Goal: Task Accomplishment & Management: Manage account settings

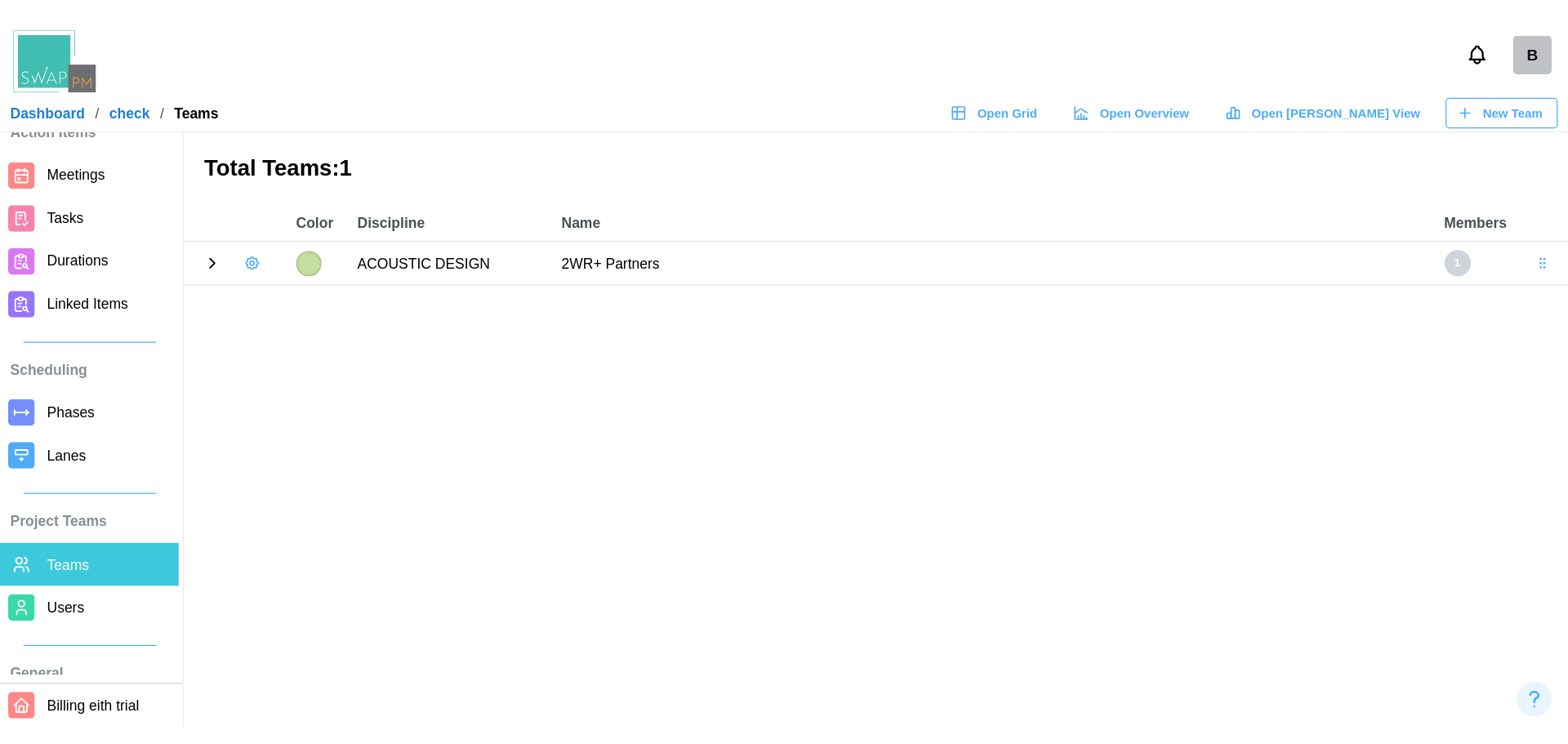
scroll to position [81, 0]
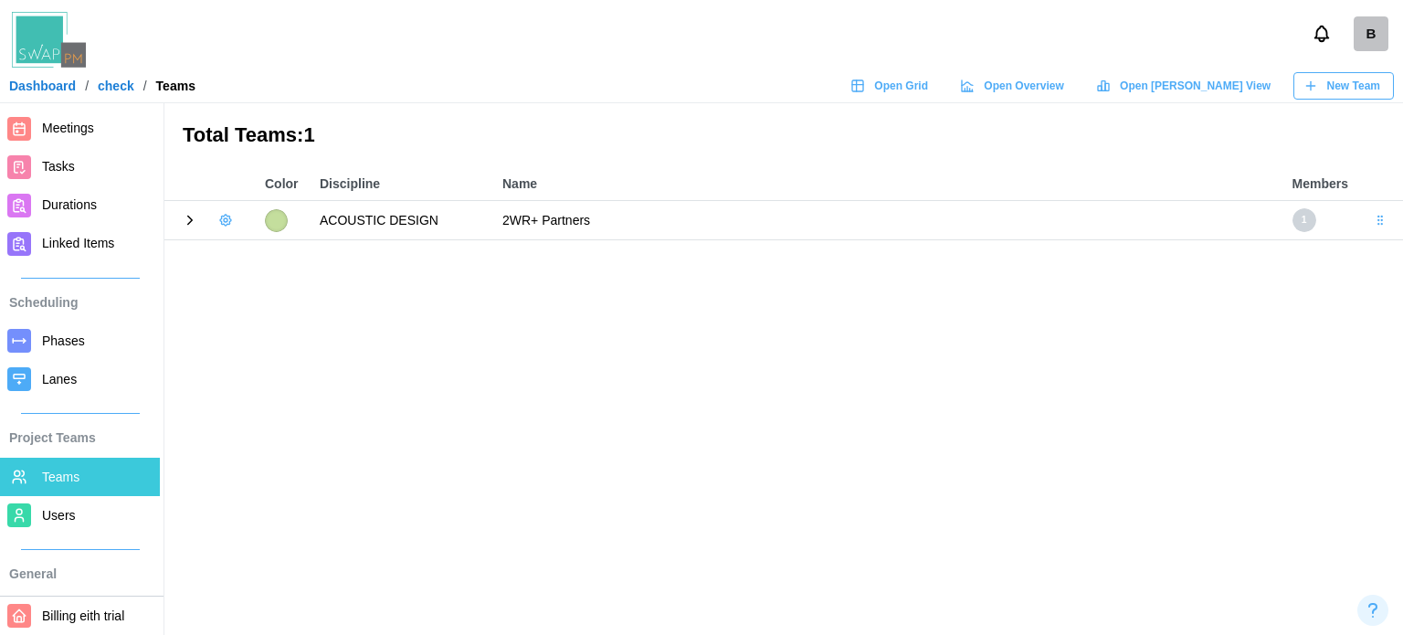
click at [51, 522] on span "Users" at bounding box center [59, 515] width 34 height 15
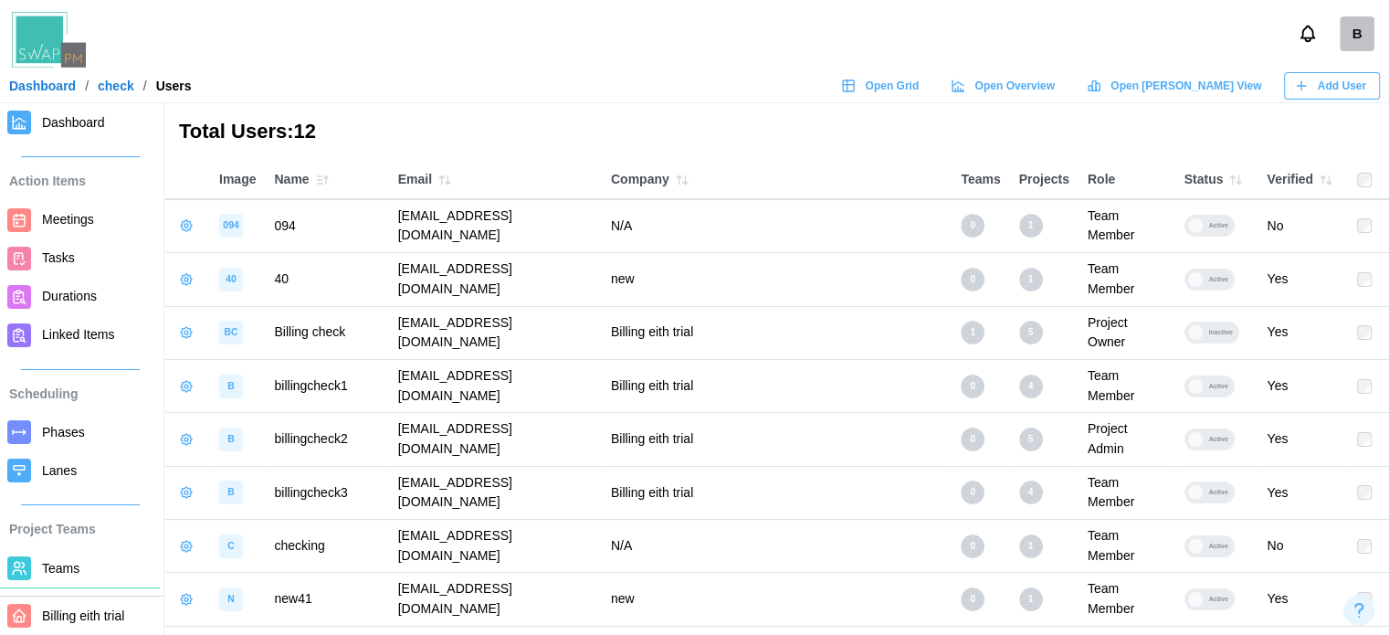
click at [1202, 375] on label "Active" at bounding box center [1216, 386] width 65 height 22
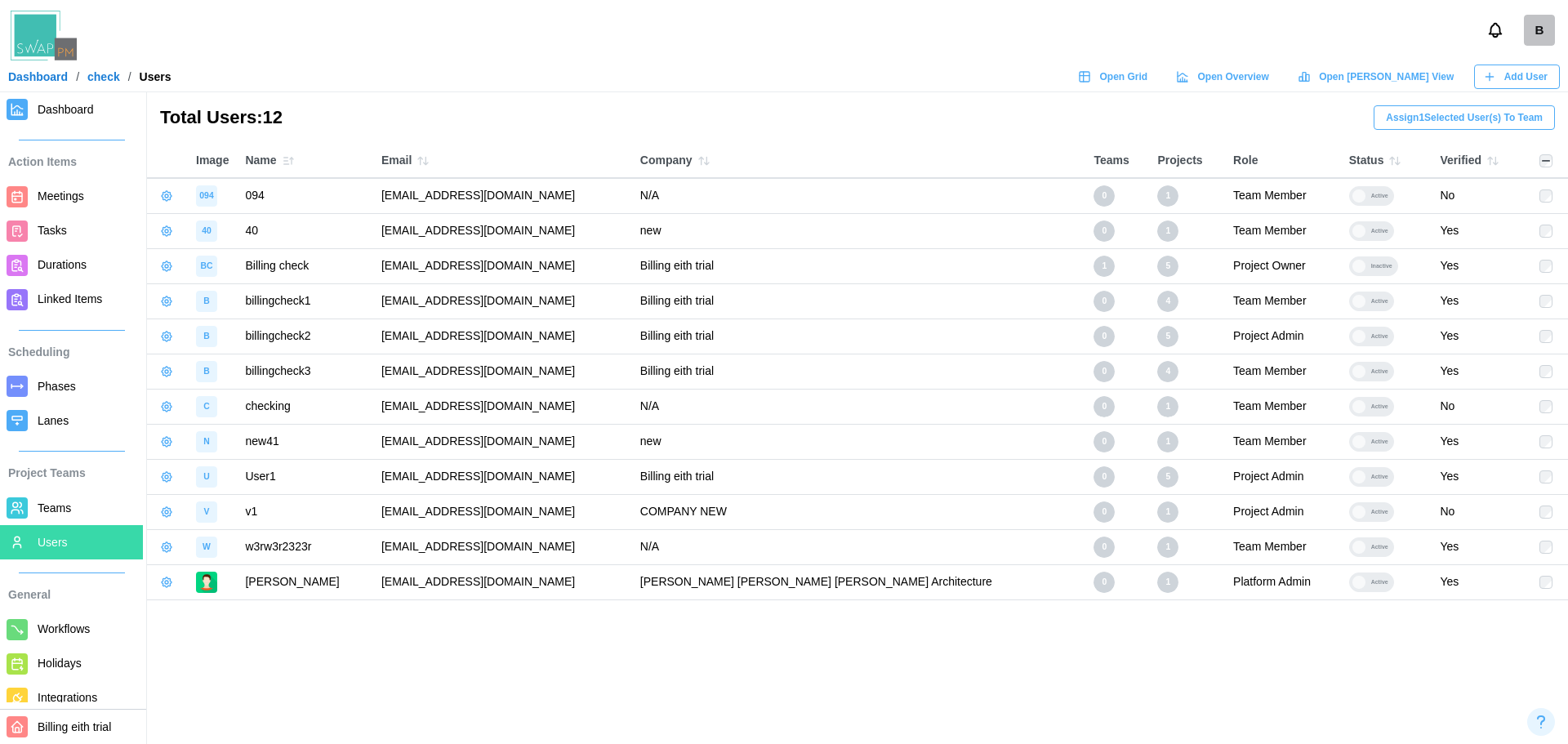
click at [1254, 115] on span "Assign 1 Selected User(s) To Team" at bounding box center [1464, 118] width 157 height 23
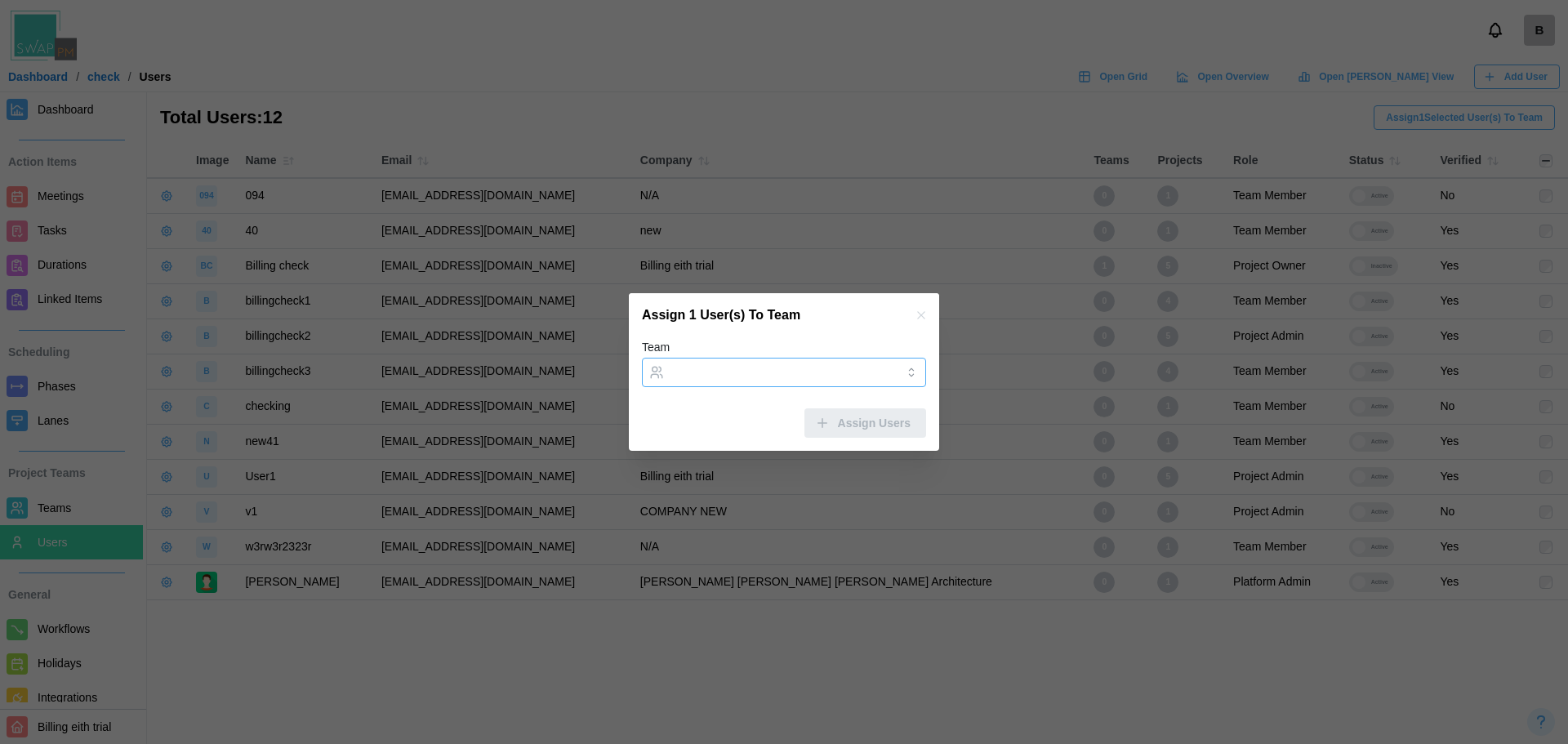
click at [835, 386] on input "Team" at bounding box center [784, 372] width 284 height 30
type input "**********"
click at [886, 426] on span "Assign Users" at bounding box center [874, 423] width 72 height 28
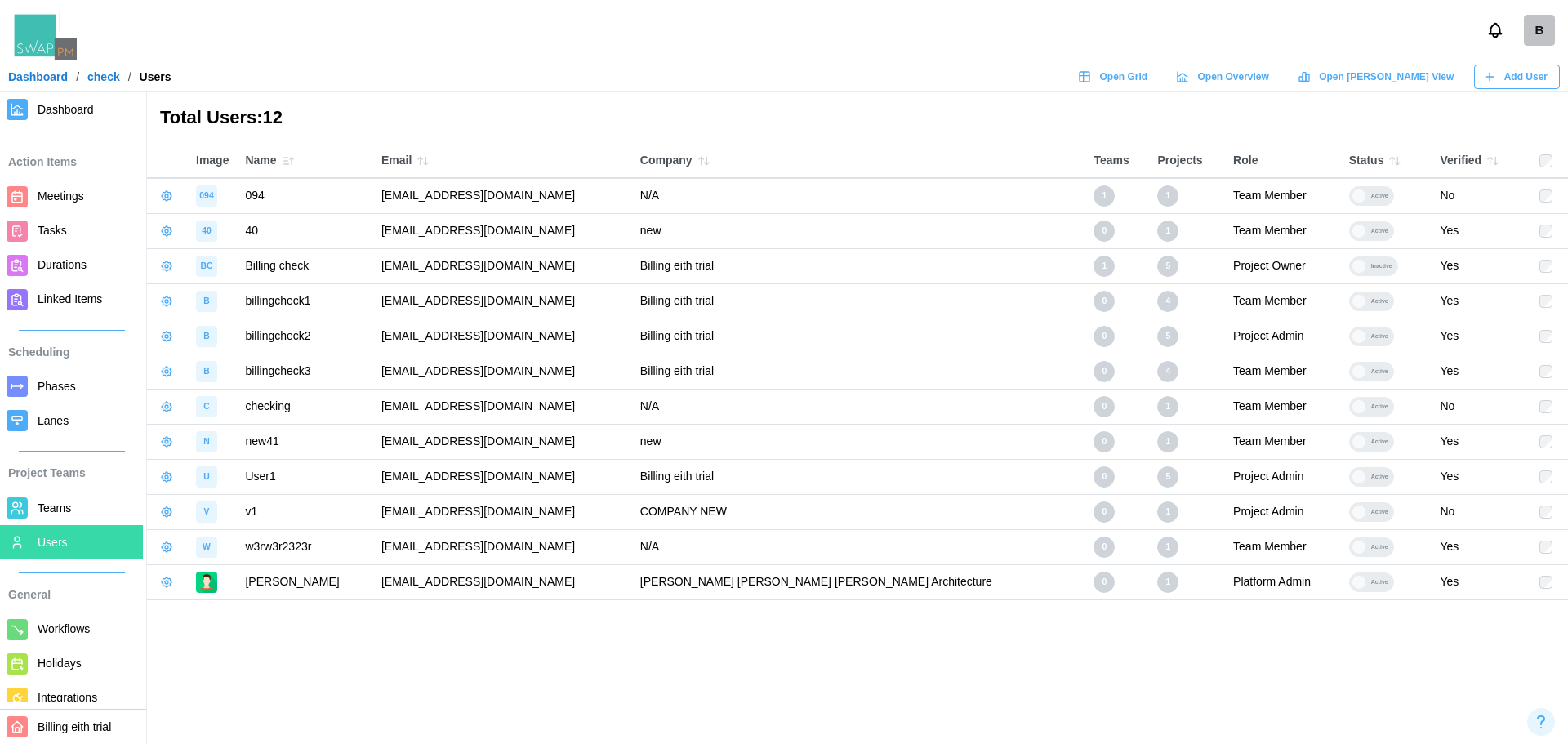
click at [957, 132] on div "Total Users: 12" at bounding box center [857, 118] width 1421 height 52
click at [549, 139] on div "Total Users: 12" at bounding box center [857, 118] width 1421 height 52
click at [1094, 234] on div "0" at bounding box center [1105, 232] width 21 height 21
click at [659, 130] on div "Total Users: 12" at bounding box center [857, 118] width 1421 height 52
